Goal: Task Accomplishment & Management: Manage account settings

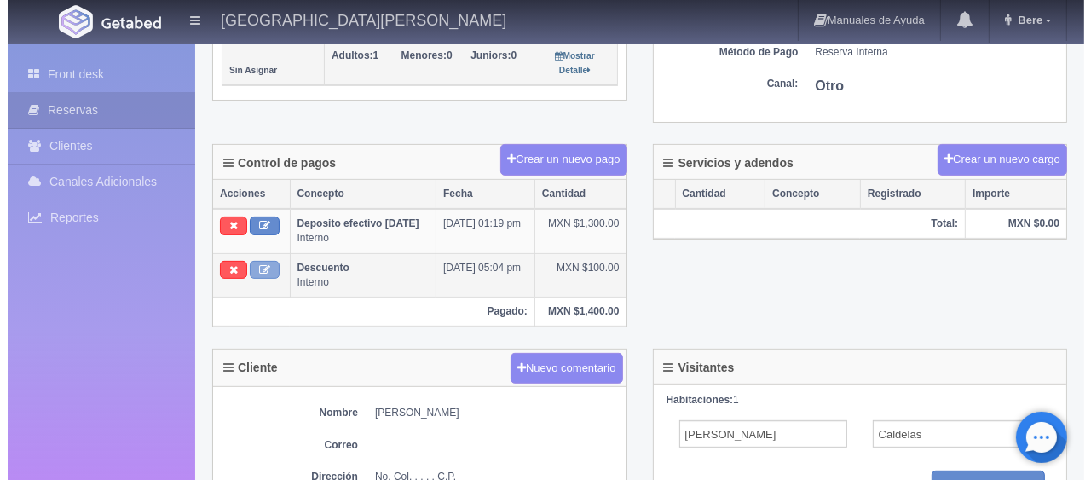
scroll to position [426, 0]
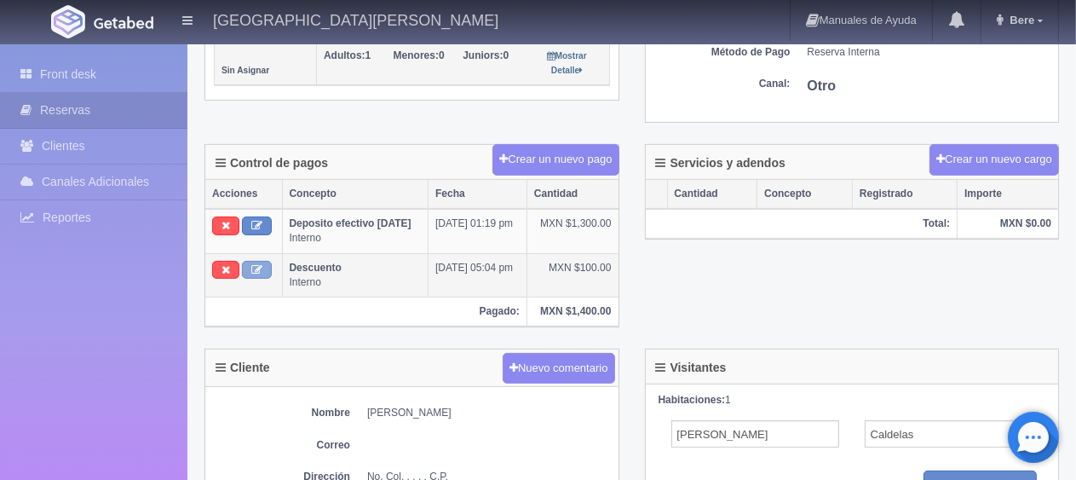
click at [259, 270] on icon at bounding box center [256, 269] width 11 height 11
type input "Descuento"
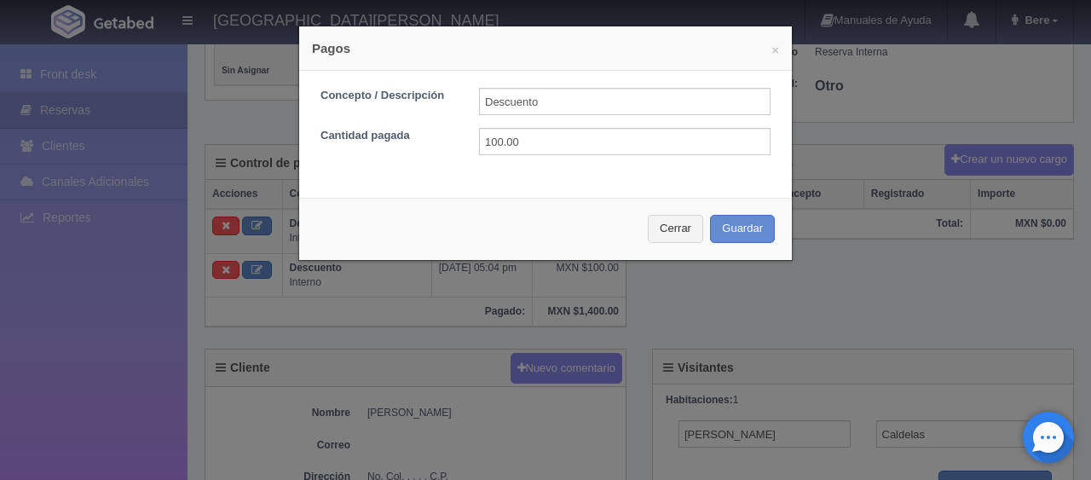
click at [591, 125] on form "Concepto / Descripción Descuento Cantidad pagada 100.00" at bounding box center [545, 121] width 450 height 67
click at [585, 138] on input "100.00" at bounding box center [624, 141] width 291 height 27
type input "1"
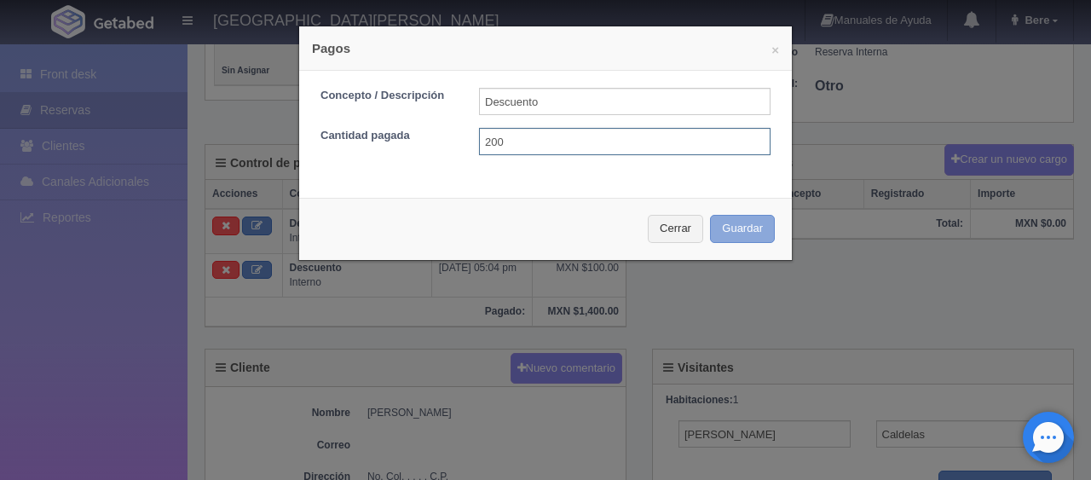
type input "200"
click at [743, 227] on button "Guardar" at bounding box center [742, 229] width 65 height 28
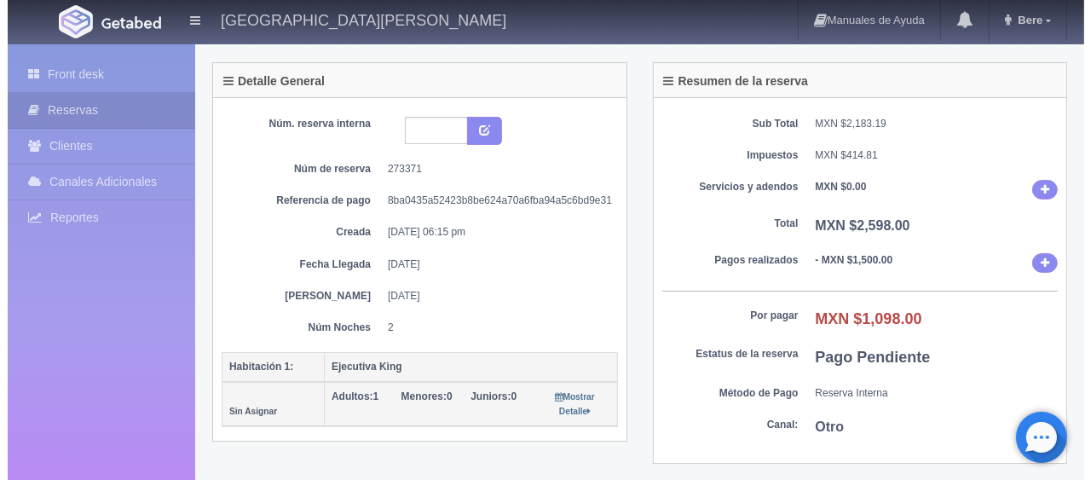
scroll to position [341, 0]
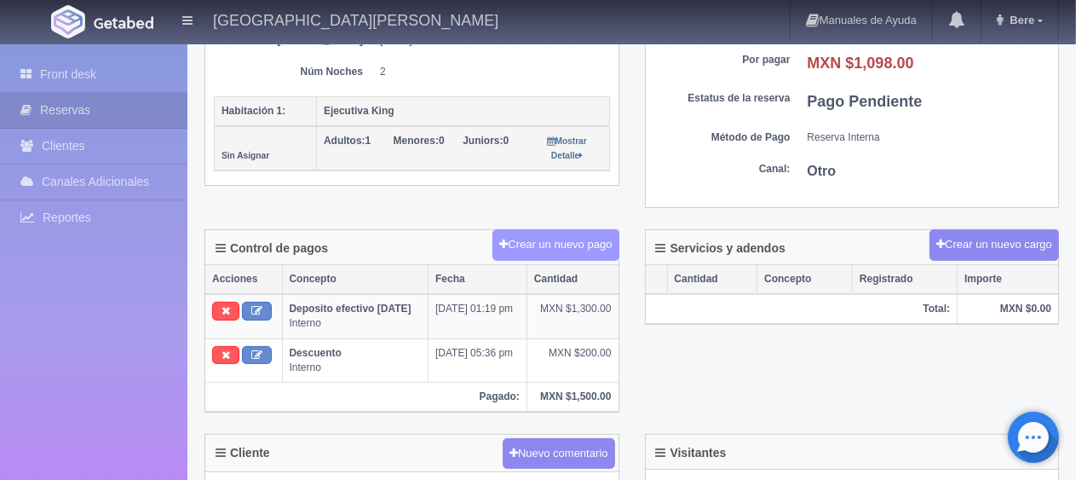
click at [541, 242] on button "Crear un nuevo pago" at bounding box center [556, 245] width 126 height 32
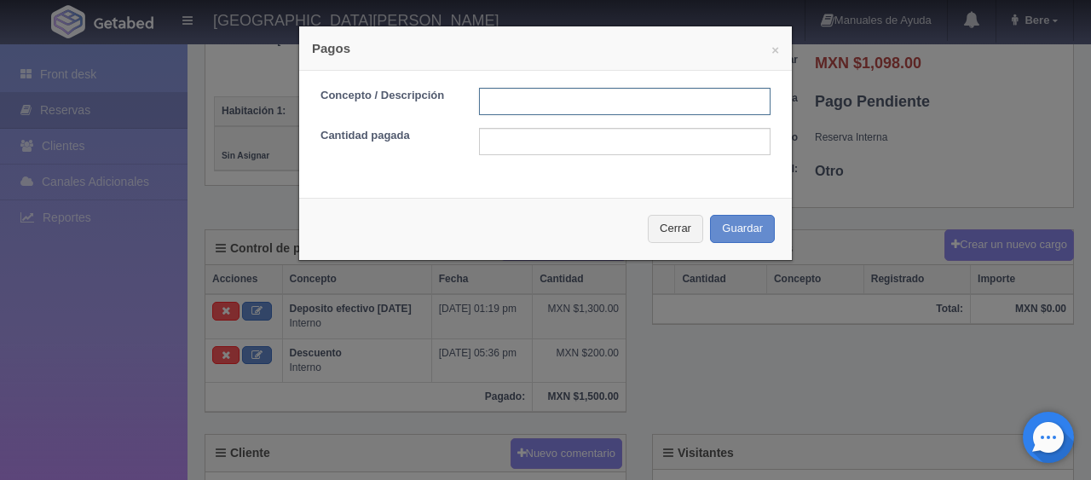
click at [594, 107] on input "text" at bounding box center [624, 101] width 291 height 27
type input "Total Efectivo"
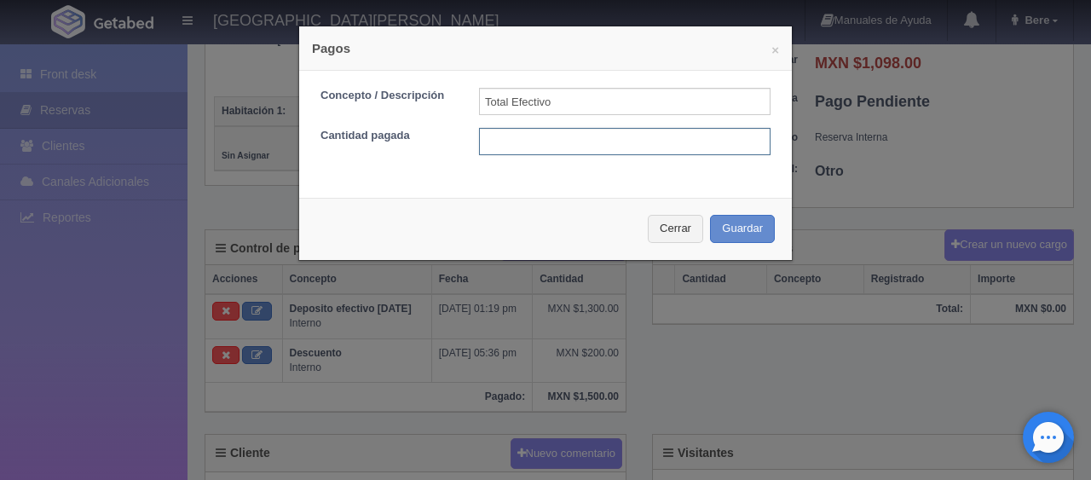
click at [592, 147] on input "text" at bounding box center [624, 141] width 291 height 27
type input "1098"
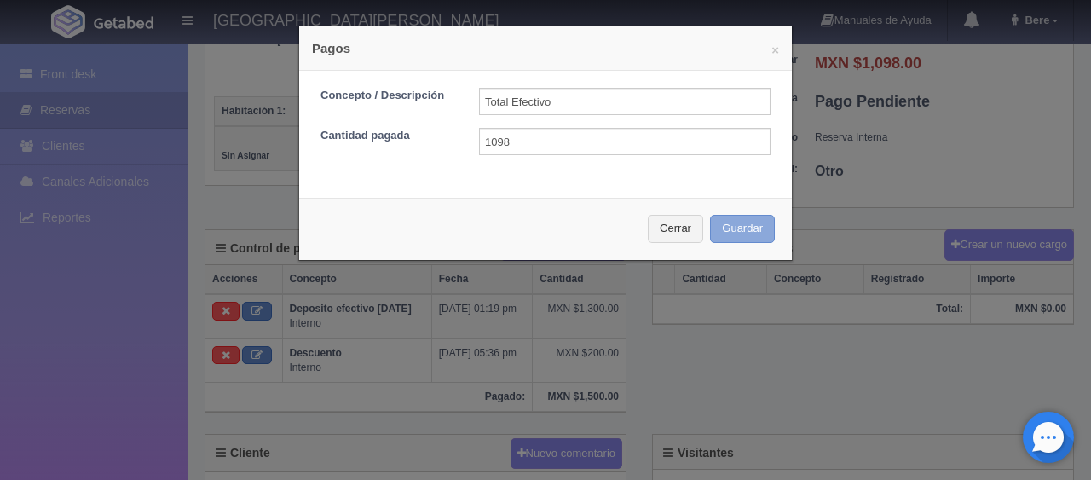
click at [720, 226] on button "Guardar" at bounding box center [742, 229] width 65 height 28
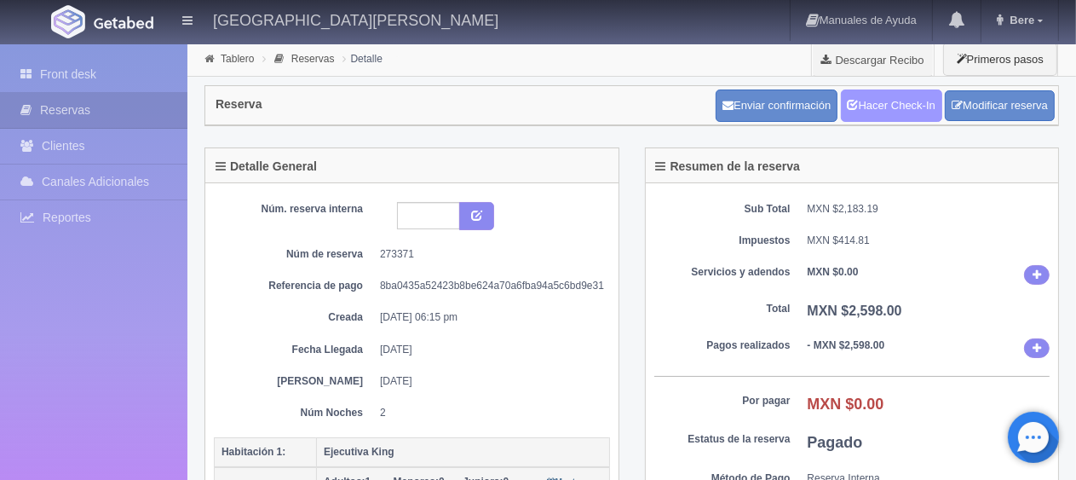
drag, startPoint x: 888, startPoint y: 113, endPoint x: 863, endPoint y: 97, distance: 29.5
click at [887, 113] on link "Hacer Check-In" at bounding box center [891, 105] width 101 height 32
